Goal: Check status: Check status

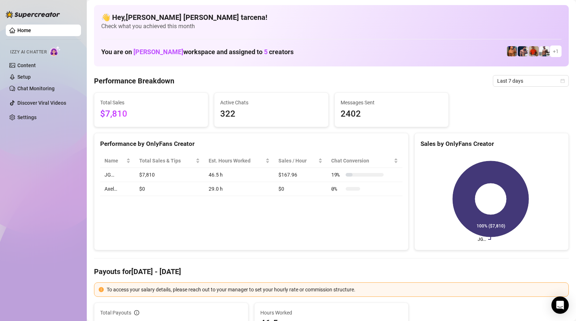
scroll to position [1, 0]
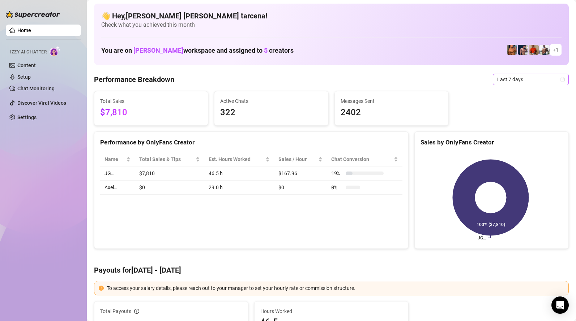
click at [510, 82] on span "Last 7 days" at bounding box center [530, 79] width 67 height 11
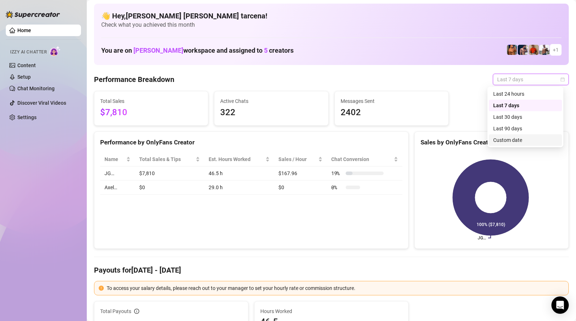
click at [515, 140] on div "Custom date" at bounding box center [525, 140] width 64 height 8
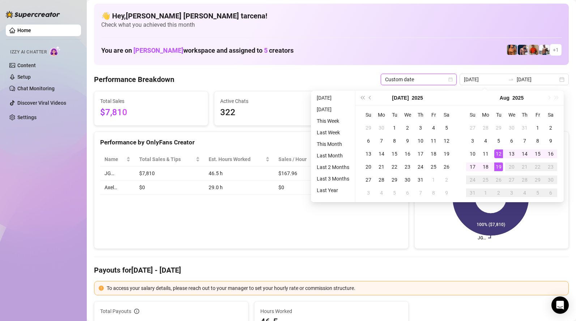
type input "[DATE]"
click at [500, 168] on div "19" at bounding box center [498, 167] width 9 height 9
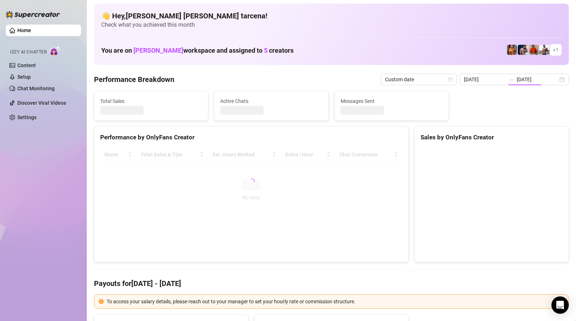
type input "[DATE]"
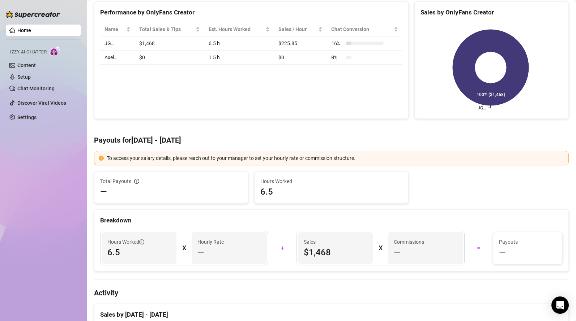
scroll to position [0, 0]
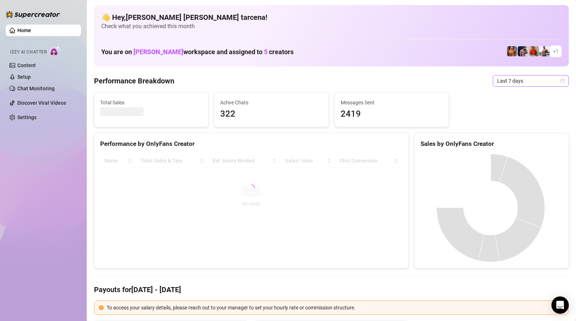
click at [509, 85] on span "Last 7 days" at bounding box center [530, 81] width 67 height 11
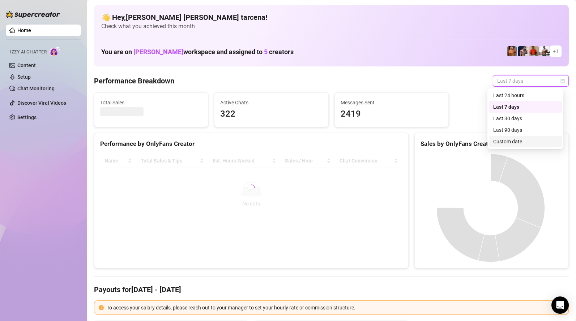
click at [512, 139] on div "Custom date" at bounding box center [525, 142] width 64 height 8
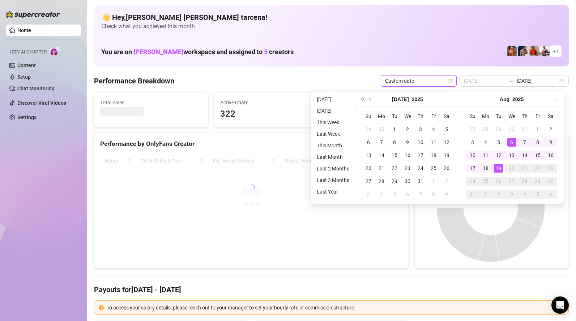
type input "[DATE]"
click at [495, 170] on div "19" at bounding box center [498, 168] width 9 height 9
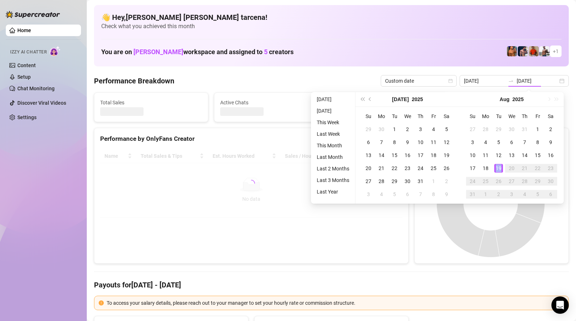
type input "[DATE]"
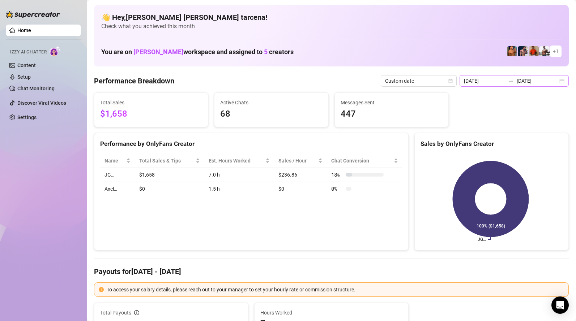
click at [517, 81] on div at bounding box center [511, 81] width 12 height 6
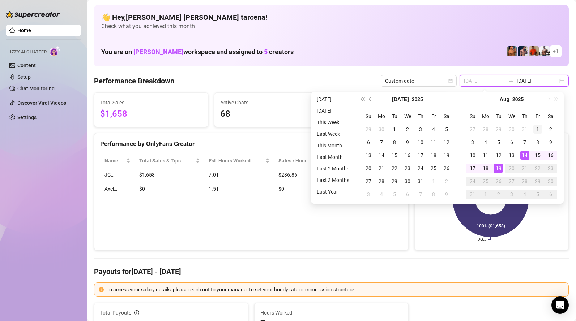
type input "[DATE]"
click at [538, 129] on div "1" at bounding box center [537, 129] width 9 height 9
type input "[DATE]"
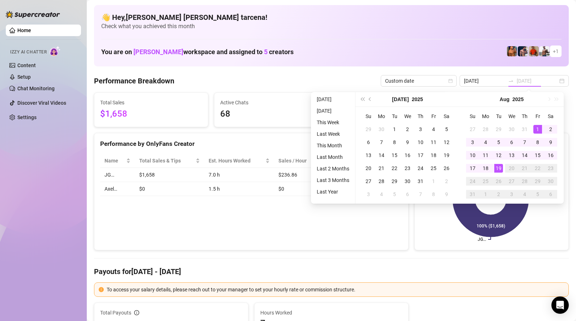
click at [497, 168] on div "19" at bounding box center [498, 168] width 9 height 9
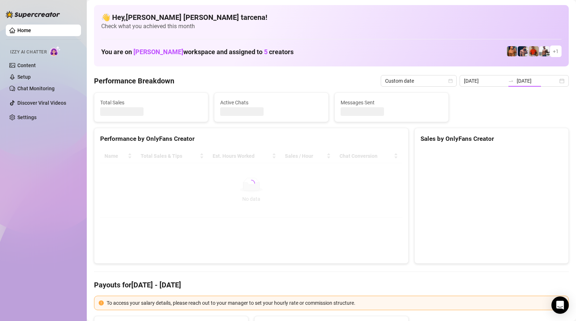
type input "[DATE]"
